Goal: Task Accomplishment & Management: Complete application form

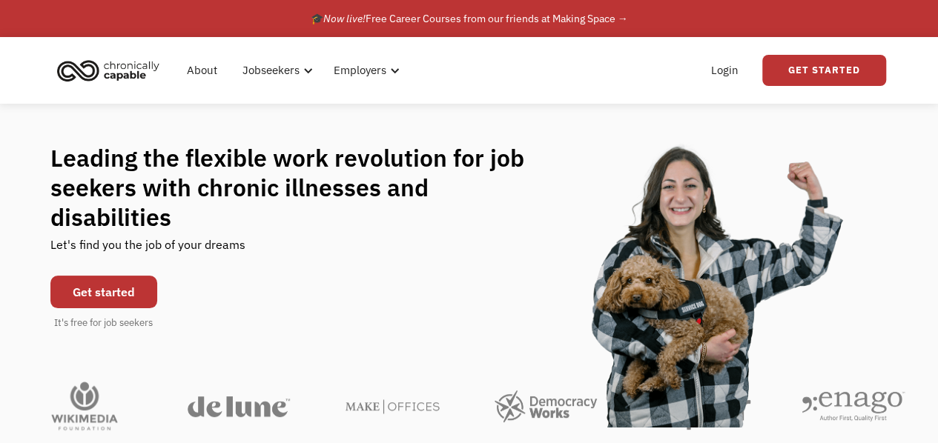
click at [107, 276] on link "Get started" at bounding box center [103, 292] width 107 height 33
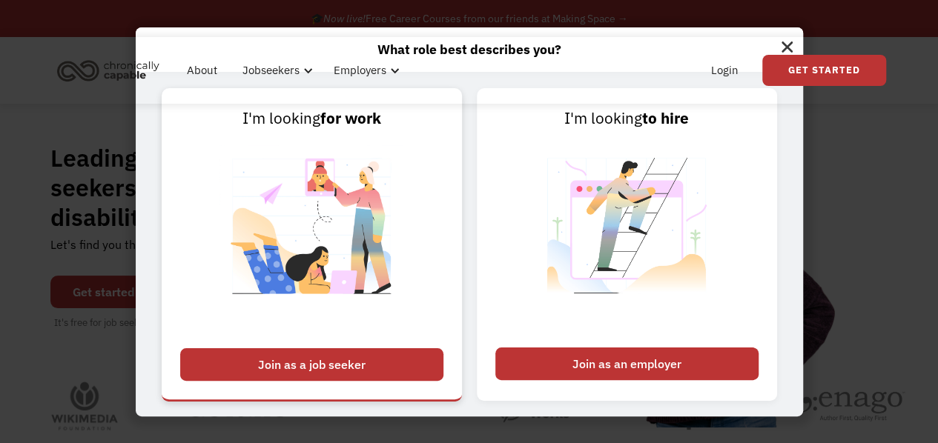
click at [353, 365] on div "Join as a job seeker" at bounding box center [311, 364] width 263 height 33
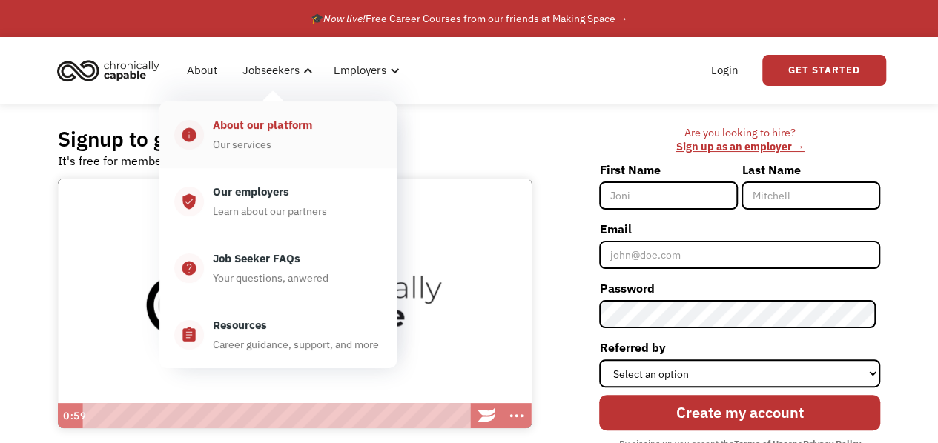
type input "[URL][DOMAIN_NAME]"
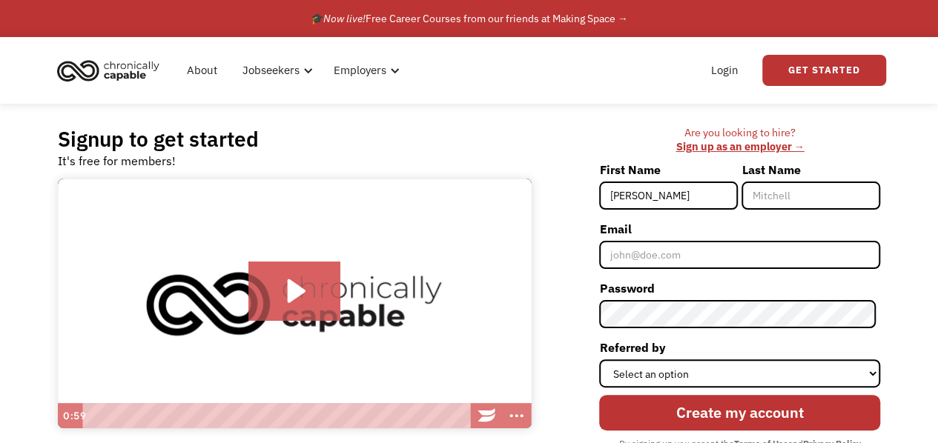
type input "[PERSON_NAME]"
click at [259, 24] on link "🎓 Now live! Free Career Courses from our friends at Making Space →" at bounding box center [469, 18] width 938 height 37
